Goal: Information Seeking & Learning: Check status

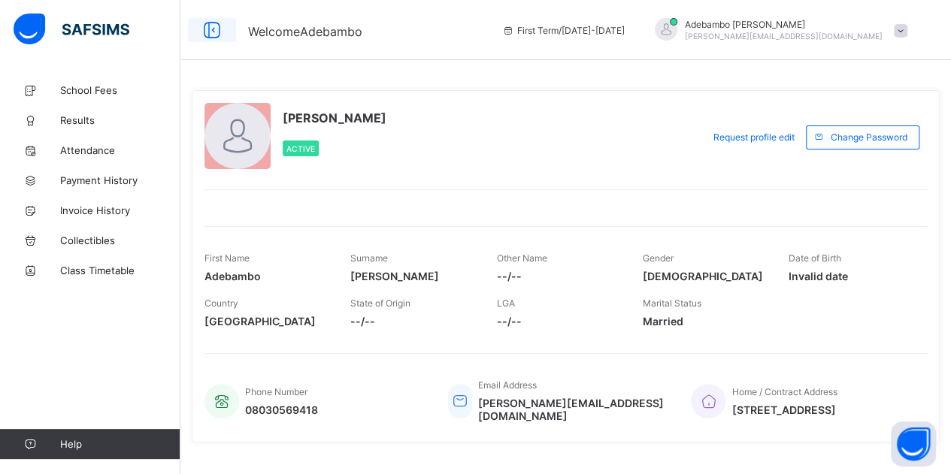
click at [212, 23] on icon at bounding box center [212, 31] width 26 height 22
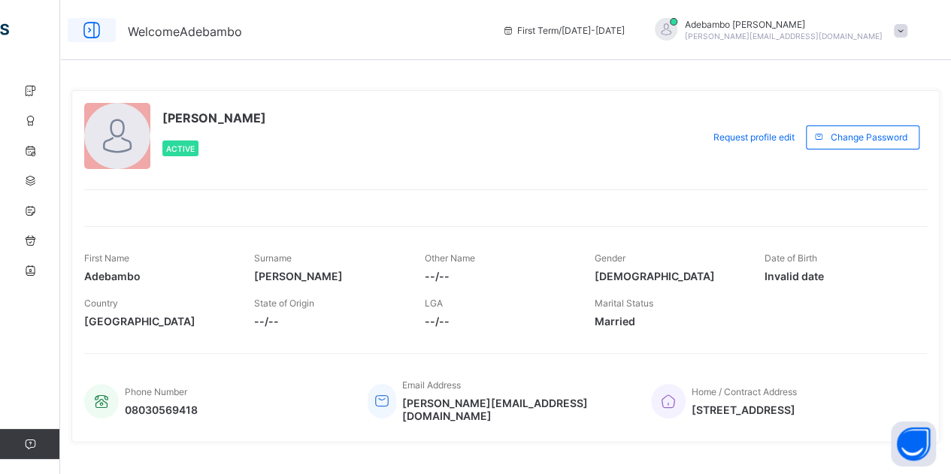
click at [89, 36] on icon at bounding box center [92, 31] width 26 height 22
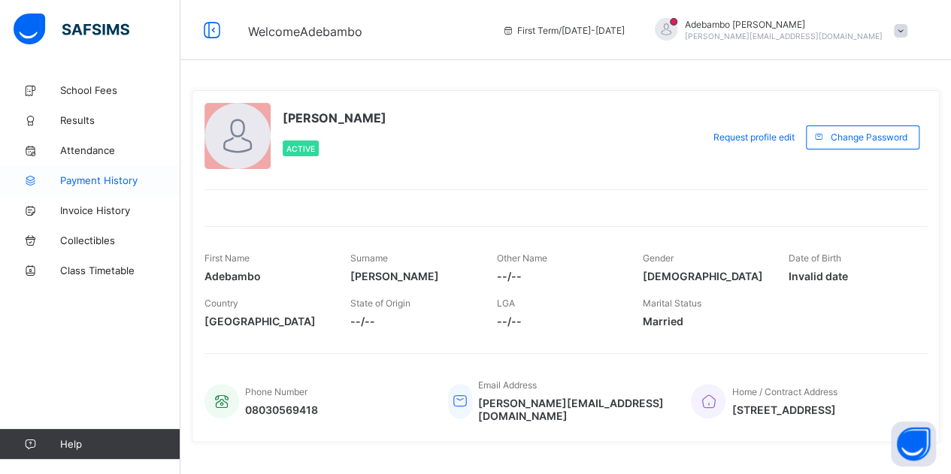
click at [119, 178] on span "Payment History" at bounding box center [120, 180] width 120 height 12
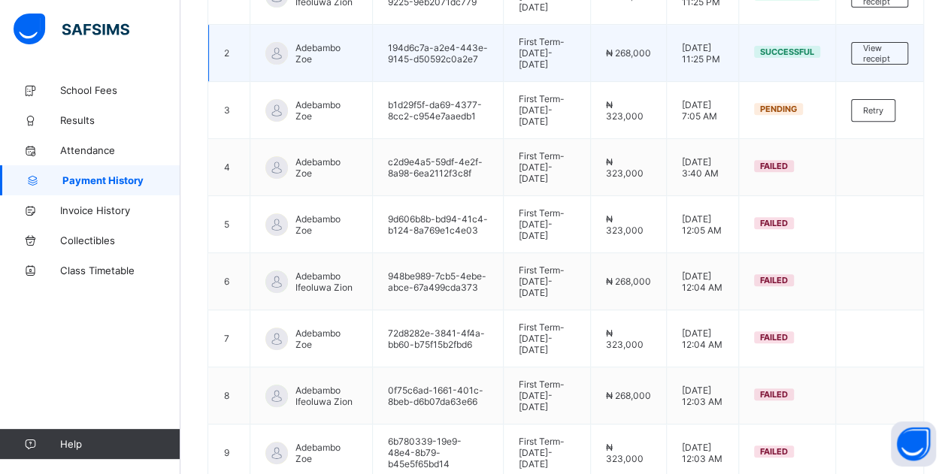
scroll to position [358, 0]
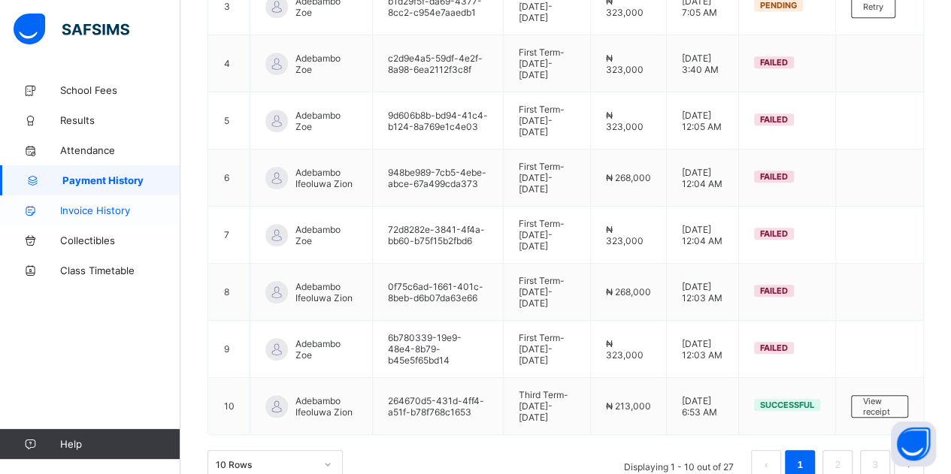
click at [99, 208] on span "Invoice History" at bounding box center [120, 210] width 120 height 12
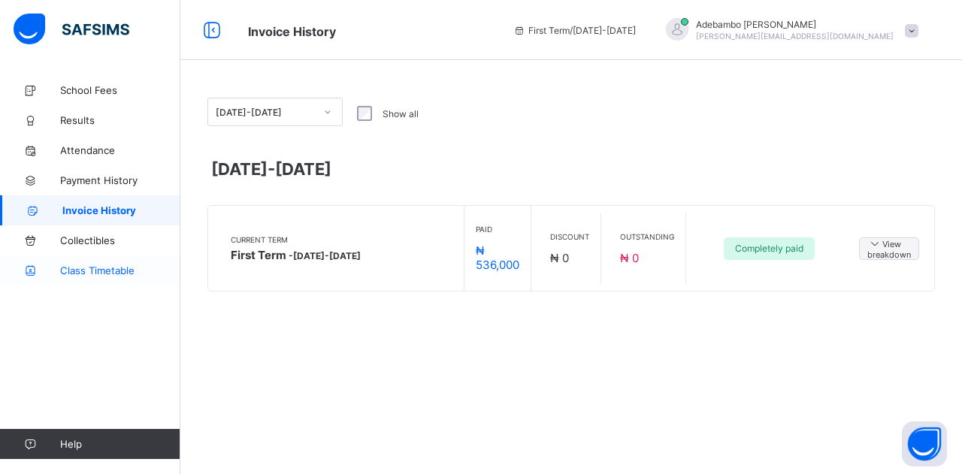
click at [102, 275] on span "Class Timetable" at bounding box center [120, 271] width 120 height 12
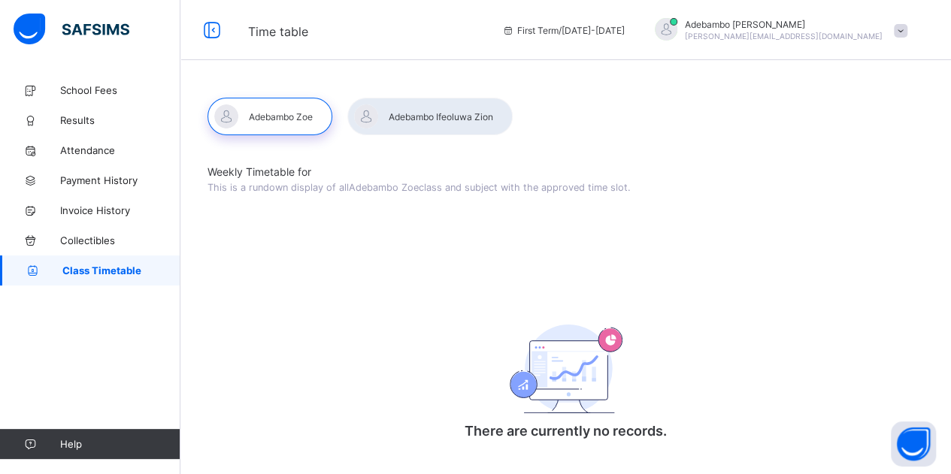
click at [328, 109] on div at bounding box center [269, 117] width 125 height 38
click at [286, 115] on div at bounding box center [269, 117] width 125 height 38
click at [108, 235] on span "Collectibles" at bounding box center [120, 241] width 120 height 12
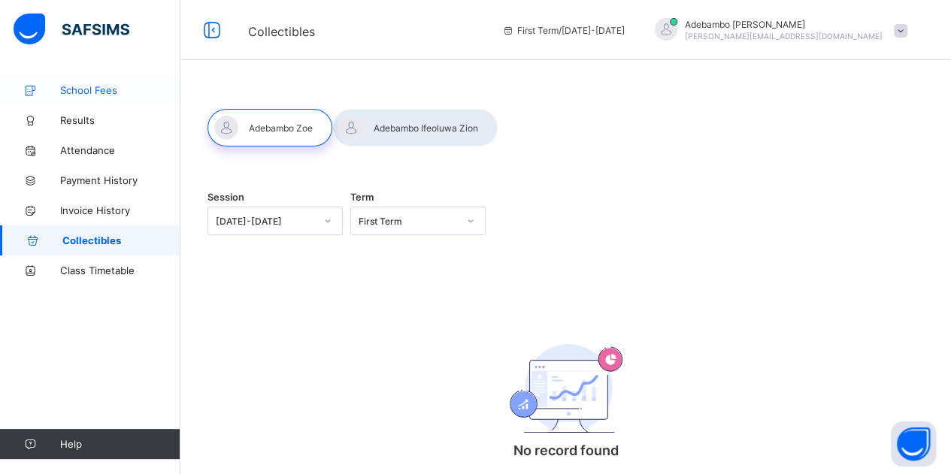
click at [106, 84] on span "School Fees" at bounding box center [120, 90] width 120 height 12
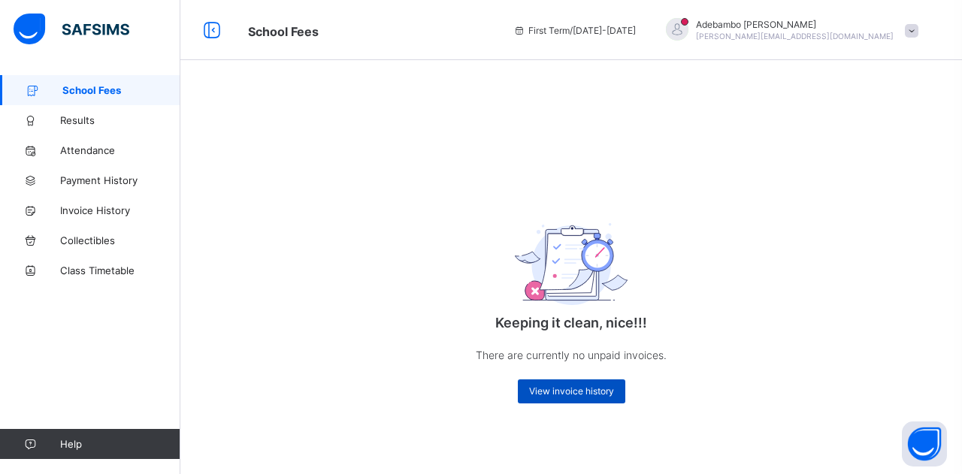
click at [558, 381] on div "View invoice history" at bounding box center [571, 392] width 107 height 24
click at [567, 396] on span "View invoice history" at bounding box center [571, 391] width 85 height 11
click at [932, 448] on button "Open asap" at bounding box center [924, 444] width 45 height 45
click at [594, 389] on span "View invoice history" at bounding box center [571, 391] width 85 height 11
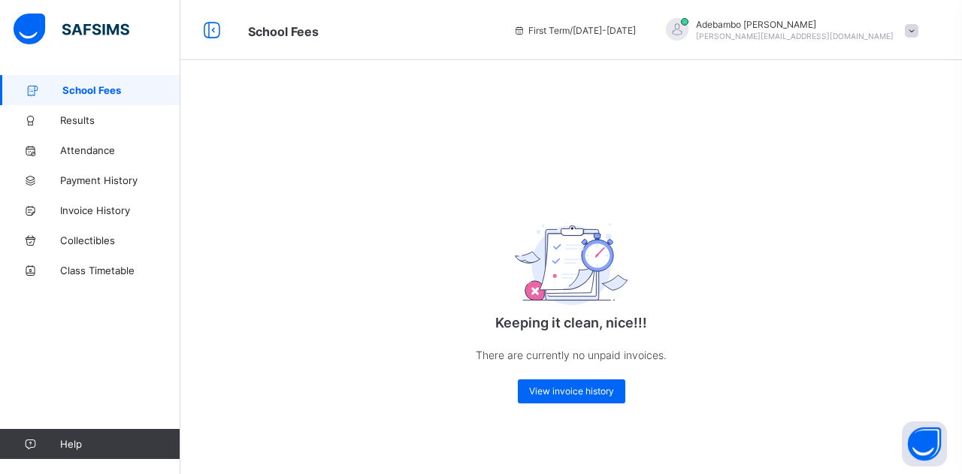
click at [117, 101] on link "School Fees" at bounding box center [90, 90] width 180 height 30
click at [215, 28] on icon at bounding box center [212, 31] width 26 height 22
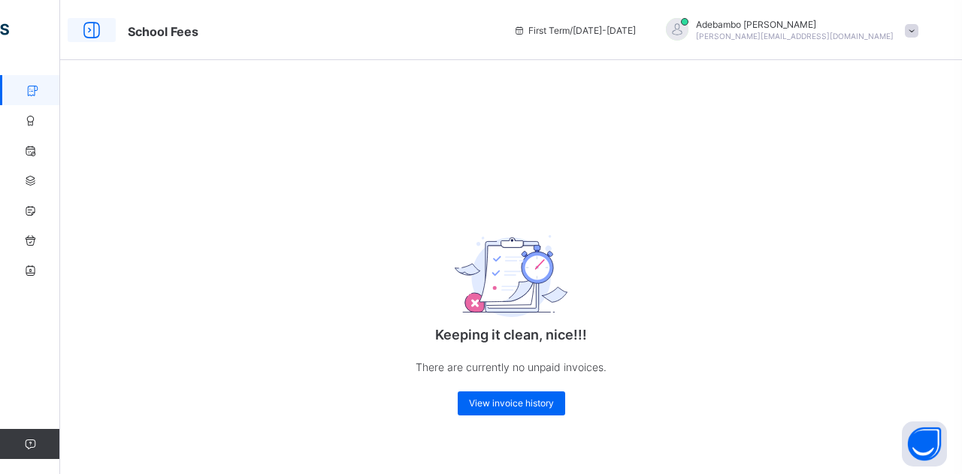
click at [92, 33] on icon at bounding box center [92, 31] width 26 height 22
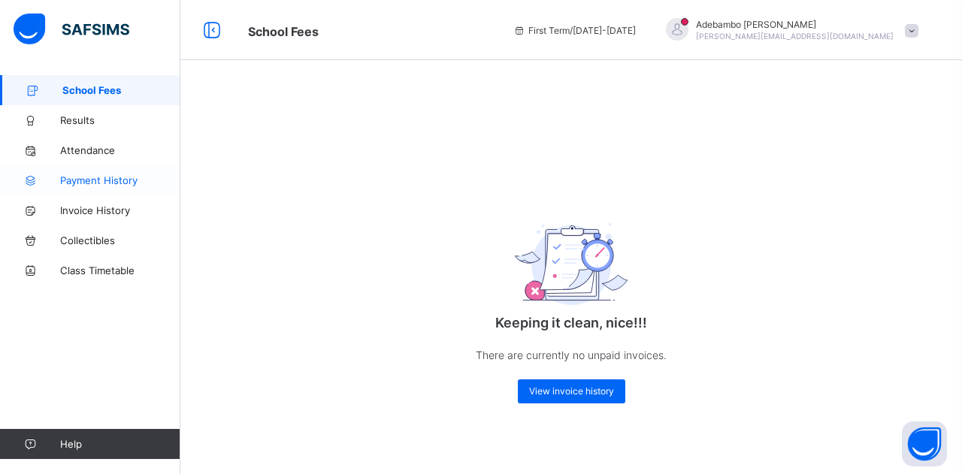
click at [111, 182] on span "Payment History" at bounding box center [120, 180] width 120 height 12
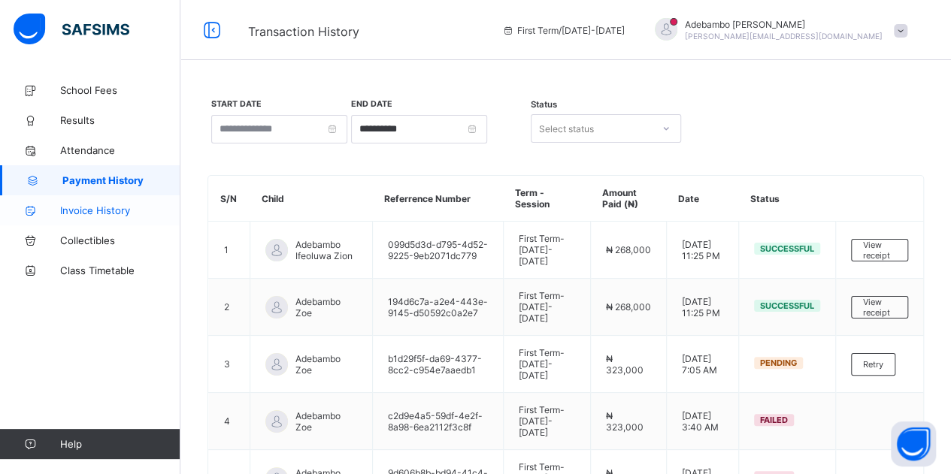
click at [129, 214] on span "Invoice History" at bounding box center [120, 210] width 120 height 12
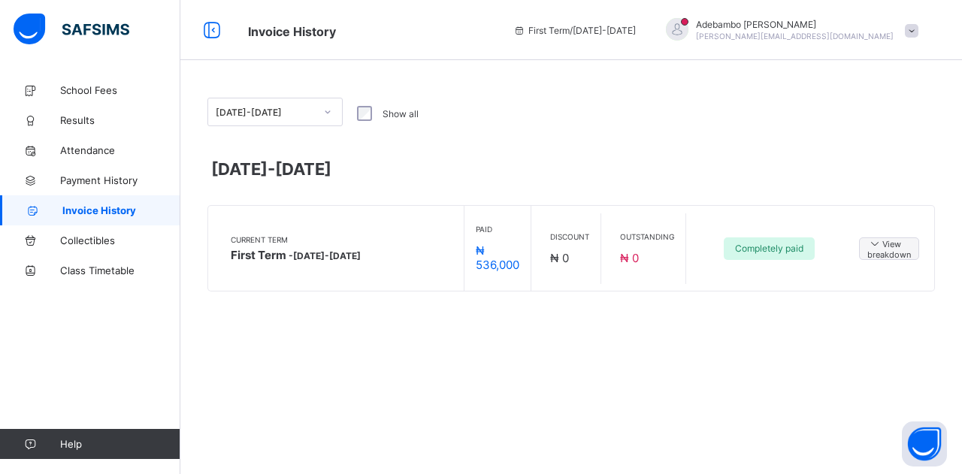
click at [314, 249] on span "First Term - [DATE]-[DATE]" at bounding box center [296, 255] width 130 height 14
